Goal: Complete application form

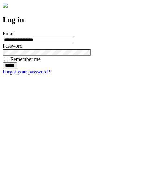
type input "**********"
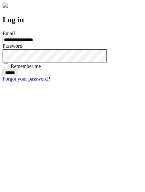
click at [17, 76] on input "******" at bounding box center [10, 73] width 15 height 6
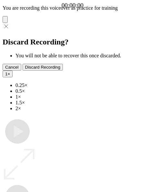
type input "**********"
